Goal: Use online tool/utility: Use online tool/utility

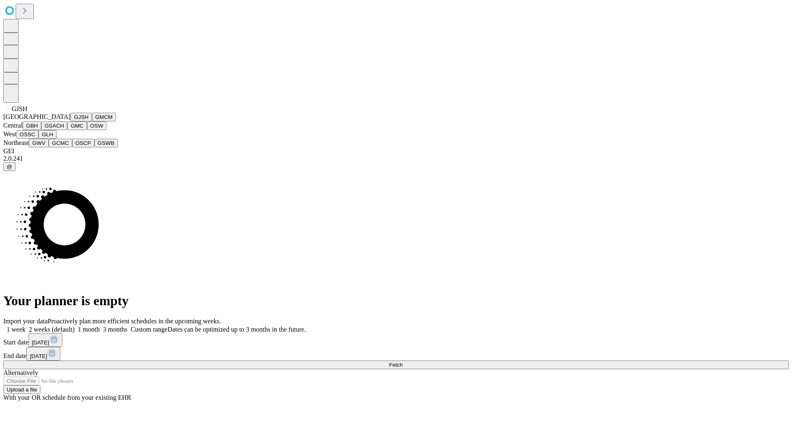
click at [71, 121] on button "GJSH" at bounding box center [81, 117] width 21 height 9
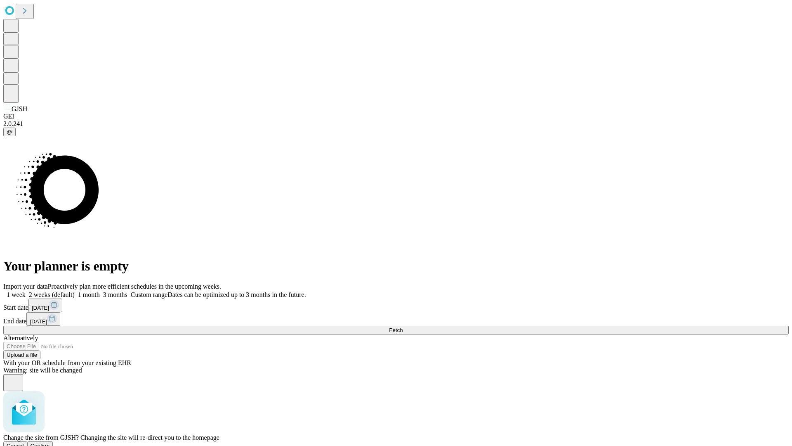
click at [50, 442] on span "Confirm" at bounding box center [40, 445] width 19 height 6
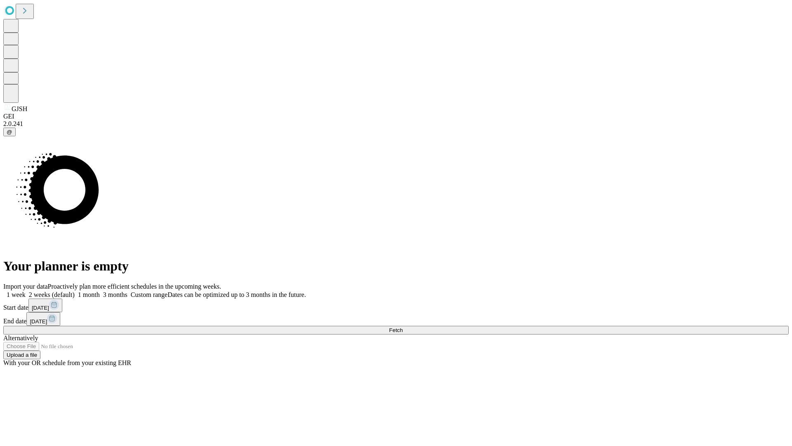
click at [26, 291] on label "1 week" at bounding box center [14, 294] width 22 height 7
click at [403, 327] on span "Fetch" at bounding box center [396, 330] width 14 height 6
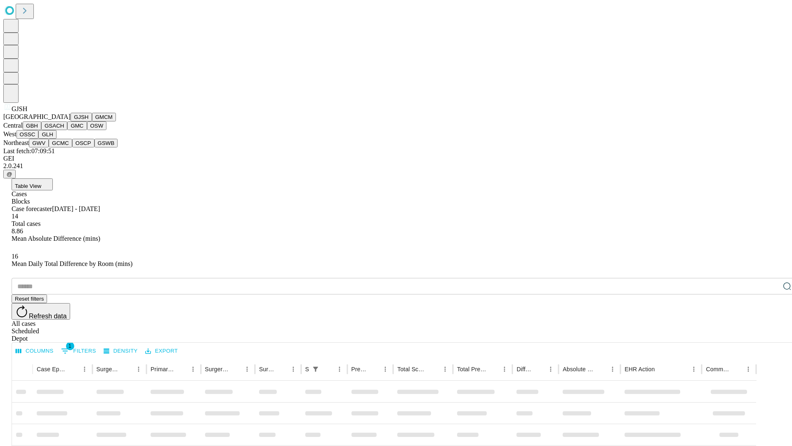
click at [92, 121] on button "GMCM" at bounding box center [104, 117] width 24 height 9
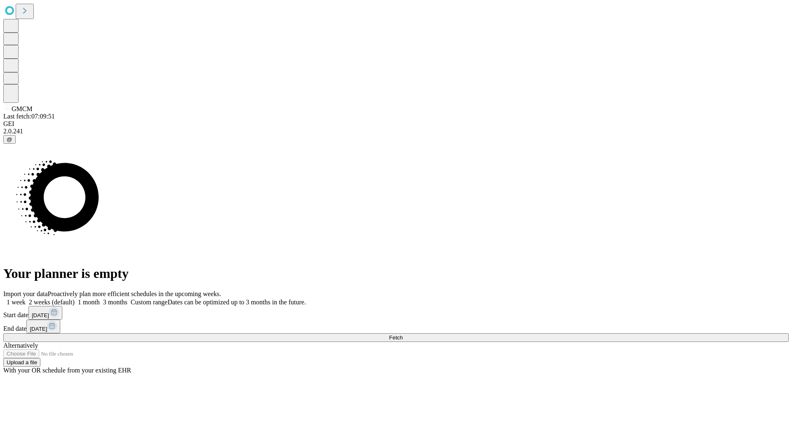
click at [26, 298] on label "1 week" at bounding box center [14, 301] width 22 height 7
click at [403, 334] on span "Fetch" at bounding box center [396, 337] width 14 height 6
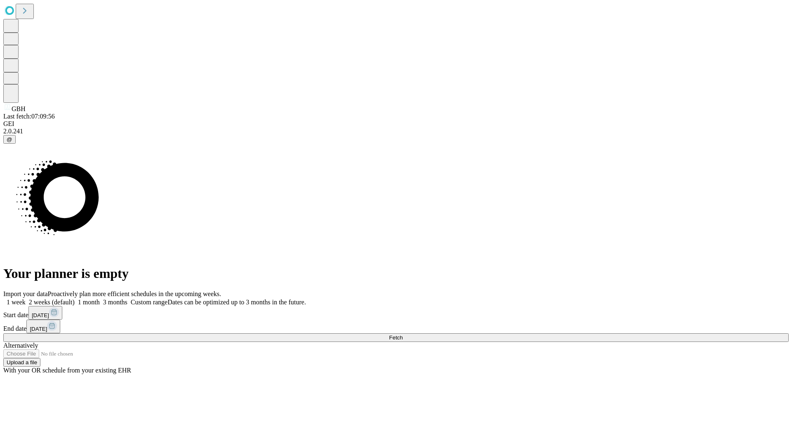
click at [26, 298] on label "1 week" at bounding box center [14, 301] width 22 height 7
click at [403, 334] on span "Fetch" at bounding box center [396, 337] width 14 height 6
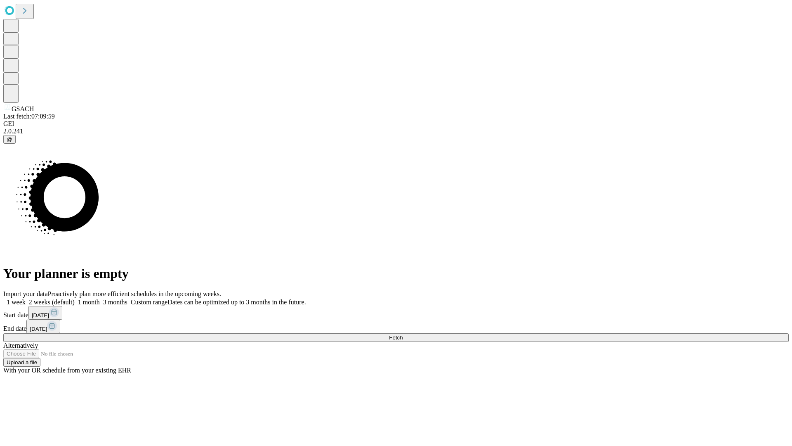
click at [26, 298] on label "1 week" at bounding box center [14, 301] width 22 height 7
click at [403, 334] on span "Fetch" at bounding box center [396, 337] width 14 height 6
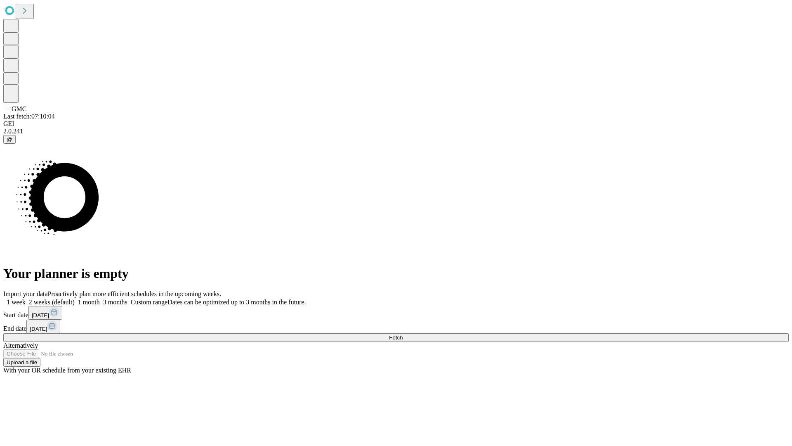
click at [26, 298] on label "1 week" at bounding box center [14, 301] width 22 height 7
click at [403, 334] on span "Fetch" at bounding box center [396, 337] width 14 height 6
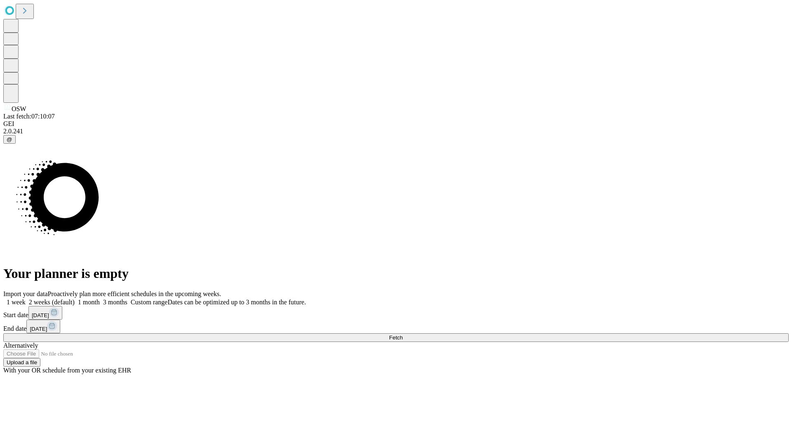
click at [403, 334] on span "Fetch" at bounding box center [396, 337] width 14 height 6
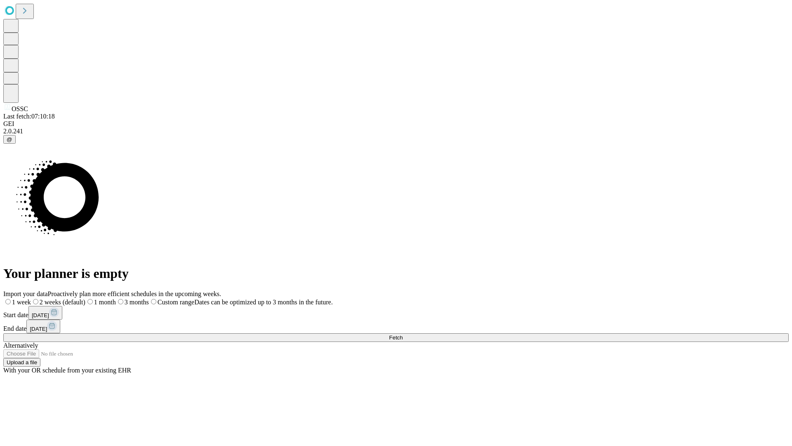
click at [31, 298] on label "1 week" at bounding box center [17, 301] width 28 height 7
click at [403, 334] on span "Fetch" at bounding box center [396, 337] width 14 height 6
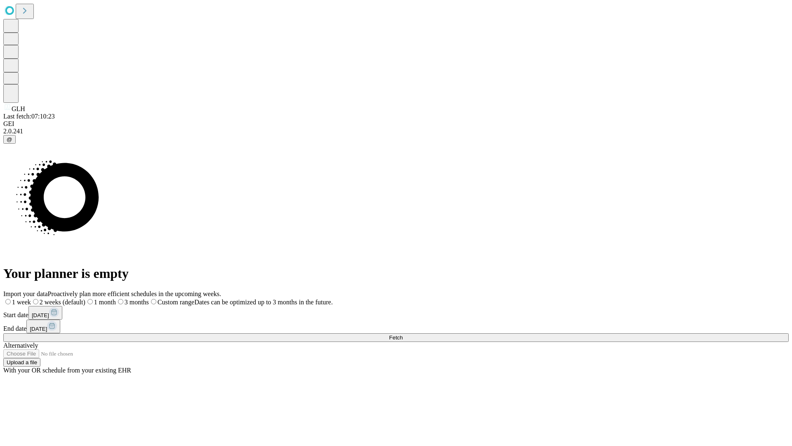
click at [403, 334] on span "Fetch" at bounding box center [396, 337] width 14 height 6
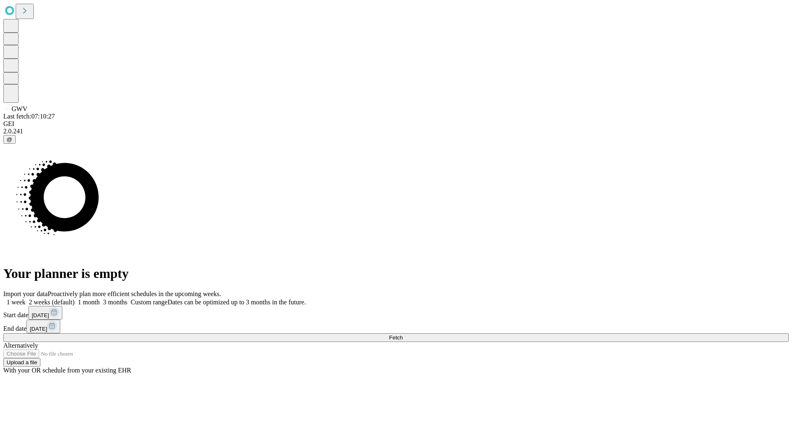
click at [26, 298] on label "1 week" at bounding box center [14, 301] width 22 height 7
click at [403, 334] on span "Fetch" at bounding box center [396, 337] width 14 height 6
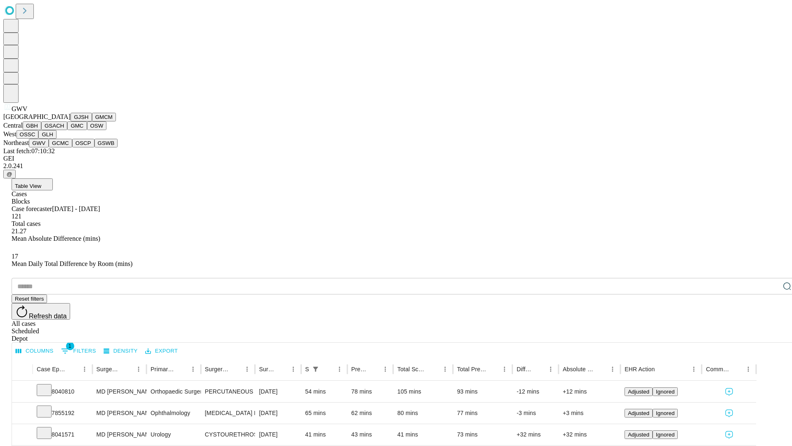
click at [64, 147] on button "GCMC" at bounding box center [61, 143] width 24 height 9
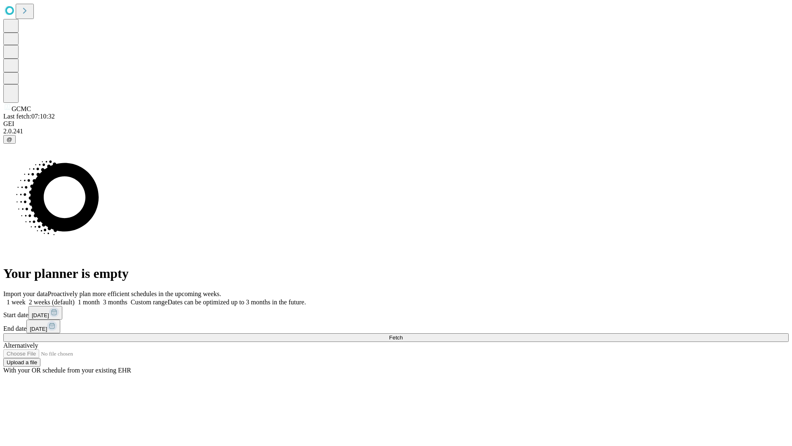
click at [26, 298] on label "1 week" at bounding box center [14, 301] width 22 height 7
click at [403, 334] on span "Fetch" at bounding box center [396, 337] width 14 height 6
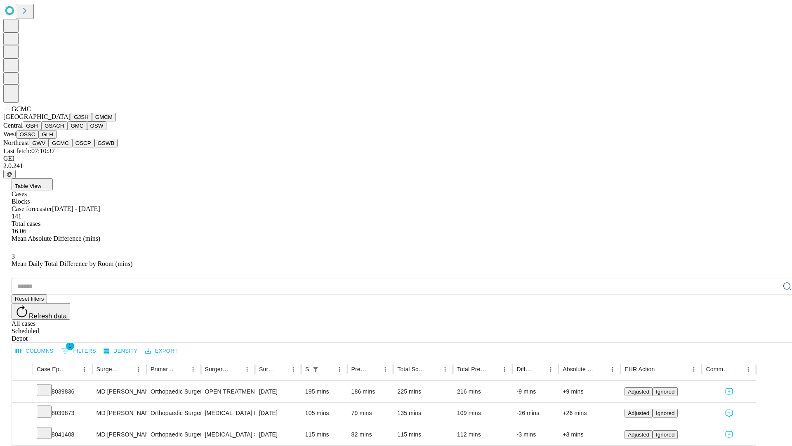
click at [72, 147] on button "OSCP" at bounding box center [83, 143] width 22 height 9
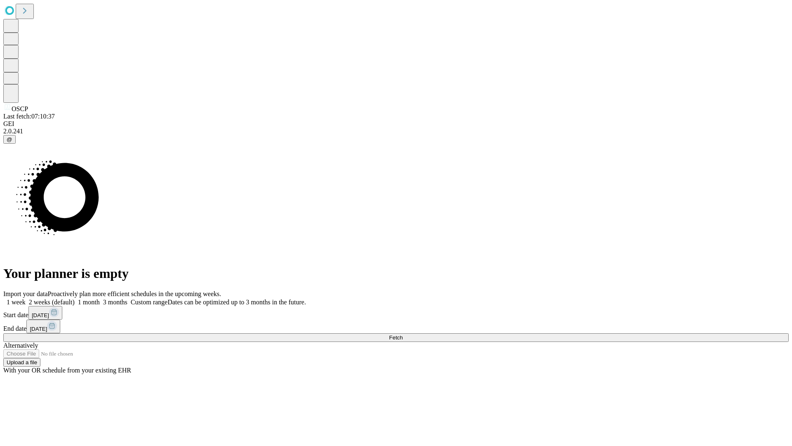
click at [26, 298] on label "1 week" at bounding box center [14, 301] width 22 height 7
click at [403, 334] on span "Fetch" at bounding box center [396, 337] width 14 height 6
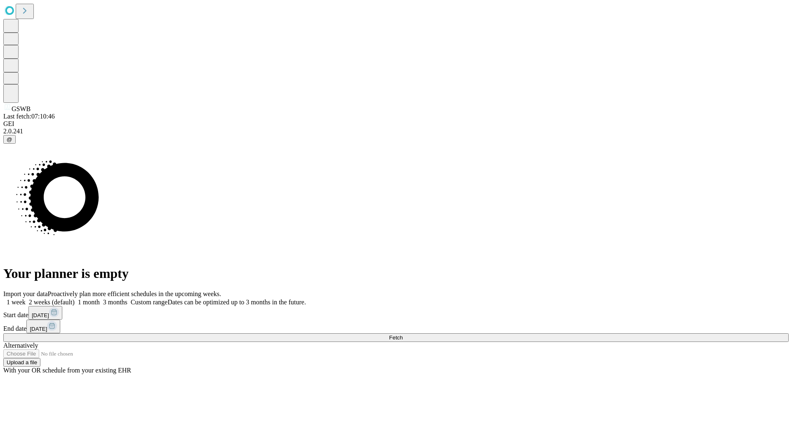
click at [403, 334] on span "Fetch" at bounding box center [396, 337] width 14 height 6
